Goal: Check status: Check status

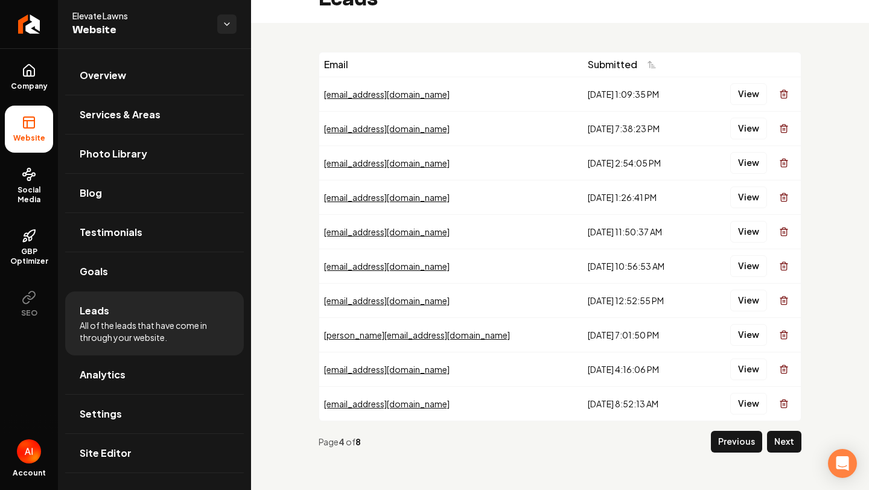
scroll to position [26, 0]
click at [738, 236] on button "View" at bounding box center [748, 231] width 37 height 22
click at [739, 197] on button "View" at bounding box center [748, 197] width 37 height 22
click at [742, 185] on div "View" at bounding box center [749, 197] width 92 height 24
click at [749, 155] on button "View" at bounding box center [748, 162] width 37 height 22
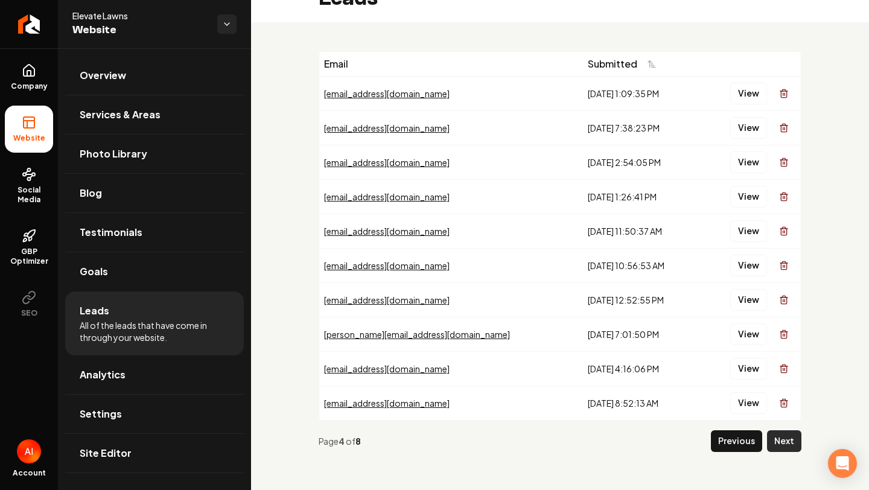
click at [792, 440] on button "Next" at bounding box center [784, 441] width 34 height 22
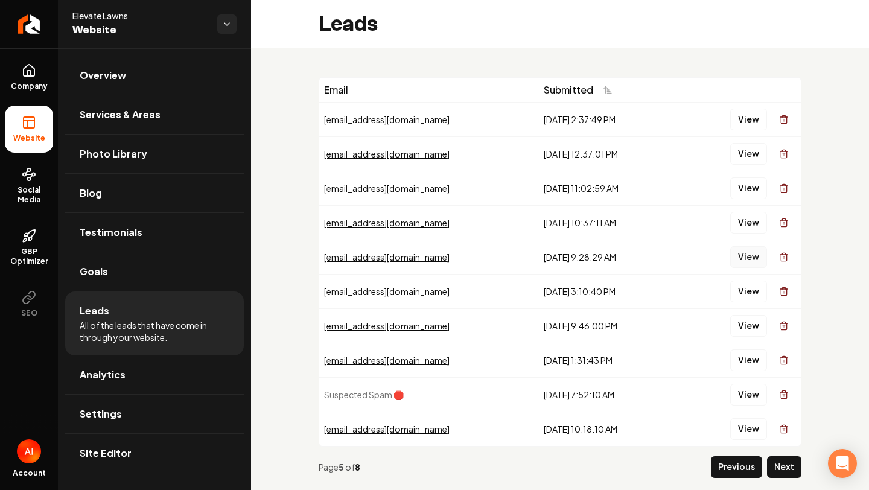
click at [741, 267] on button "View" at bounding box center [748, 257] width 37 height 22
click at [742, 329] on button "View" at bounding box center [748, 326] width 37 height 22
click at [742, 332] on button "View" at bounding box center [748, 326] width 37 height 22
click at [744, 122] on button "View" at bounding box center [748, 120] width 37 height 22
click at [747, 461] on button "Previous" at bounding box center [736, 467] width 51 height 22
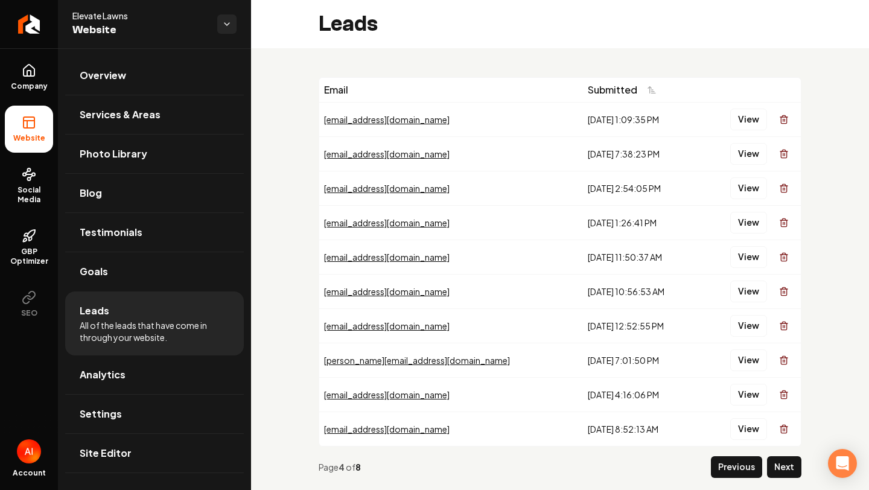
click at [739, 469] on button "Previous" at bounding box center [736, 467] width 51 height 22
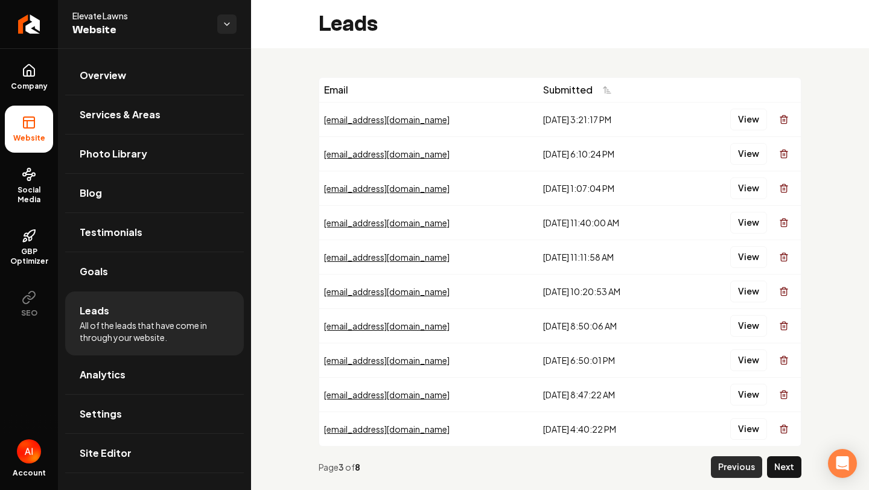
click at [753, 463] on button "Previous" at bounding box center [736, 467] width 51 height 22
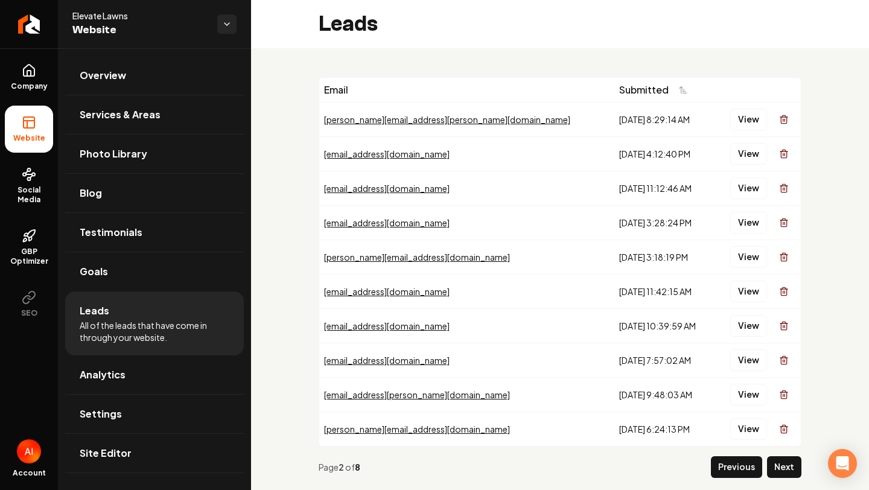
click at [736, 473] on button "Previous" at bounding box center [736, 467] width 51 height 22
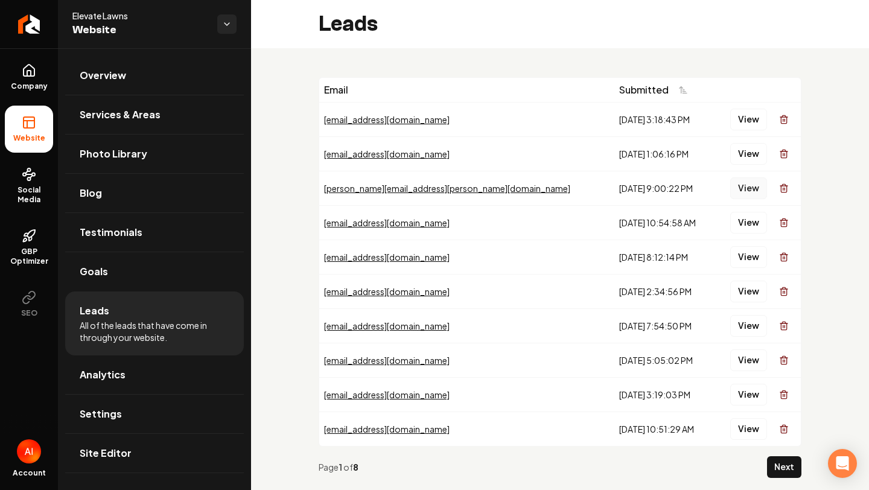
click at [750, 194] on button "View" at bounding box center [748, 188] width 37 height 22
click at [749, 296] on button "View" at bounding box center [748, 291] width 37 height 22
click at [740, 359] on button "View" at bounding box center [748, 360] width 37 height 22
click at [752, 402] on button "View" at bounding box center [748, 395] width 37 height 22
click at [752, 255] on button "View" at bounding box center [748, 257] width 37 height 22
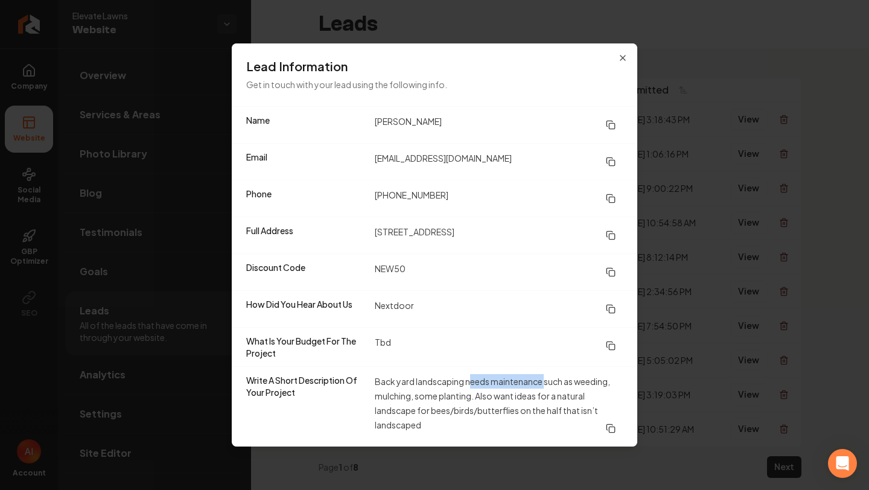
drag, startPoint x: 470, startPoint y: 388, endPoint x: 546, endPoint y: 375, distance: 77.0
click at [546, 376] on dd "Back yard landscaping needs maintenance such as weeding, mulching, some plantin…" at bounding box center [499, 406] width 248 height 65
click at [546, 375] on dd "Back yard landscaping needs maintenance such as weeding, mulching, some plantin…" at bounding box center [499, 406] width 248 height 65
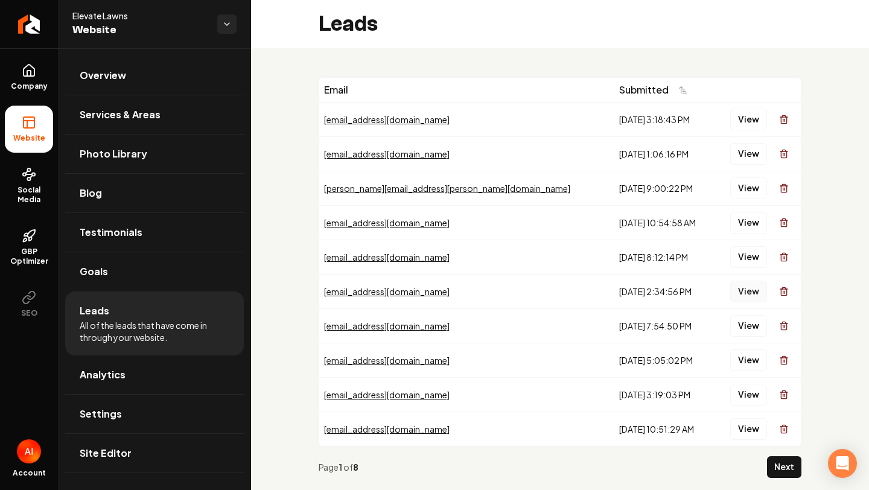
click at [739, 288] on button "View" at bounding box center [748, 291] width 37 height 22
click at [745, 217] on button "View" at bounding box center [748, 223] width 37 height 22
